Goal: Task Accomplishment & Management: Manage account settings

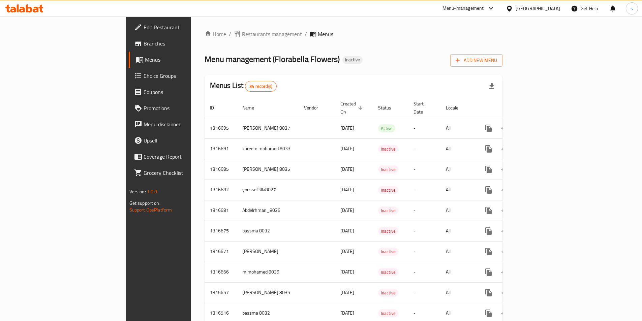
click at [144, 43] on span "Branches" at bounding box center [186, 43] width 84 height 8
click at [497, 59] on span "Add New Menu" at bounding box center [476, 60] width 41 height 8
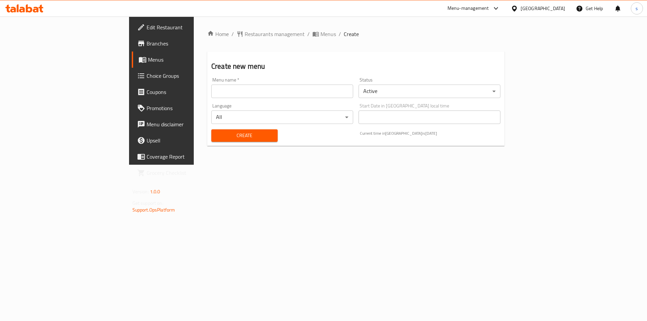
click at [211, 90] on input "text" at bounding box center [282, 91] width 142 height 13
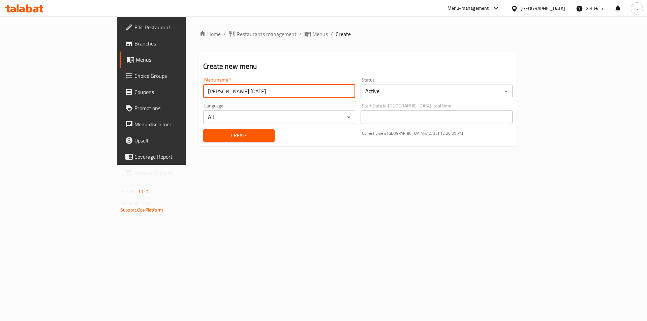
type input "[PERSON_NAME] [DATE]"
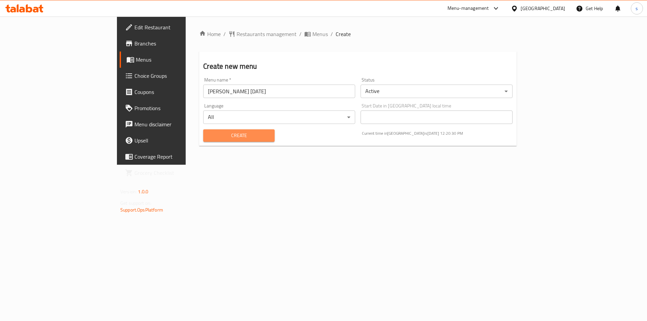
click at [209, 137] on span "Create" at bounding box center [239, 136] width 60 height 8
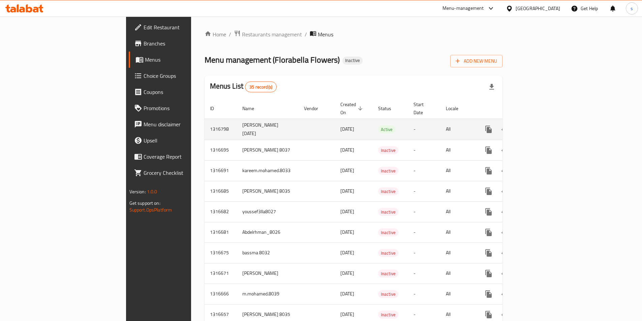
click at [237, 120] on td "samer [DATE]" at bounding box center [268, 129] width 62 height 21
click at [237, 123] on td "[PERSON_NAME] [DATE]" at bounding box center [268, 129] width 62 height 21
click at [378, 126] on span "Active" at bounding box center [386, 130] width 17 height 8
click at [542, 125] on icon "enhanced table" at bounding box center [537, 129] width 8 height 8
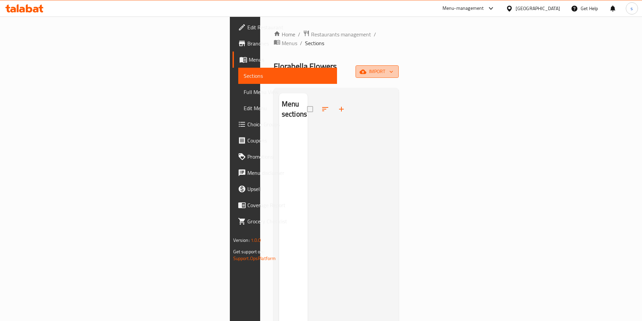
click at [393, 67] on span "import" at bounding box center [377, 71] width 32 height 8
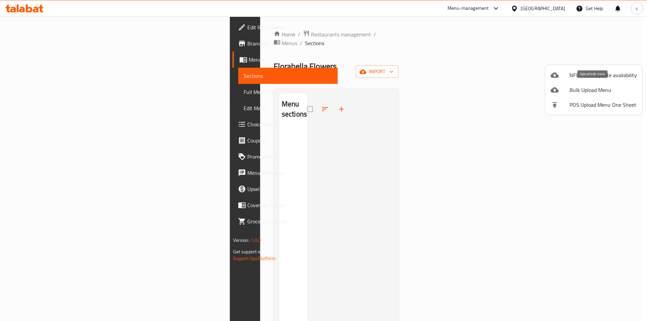
click at [594, 86] on span "Bulk Upload Menu" at bounding box center [603, 90] width 67 height 8
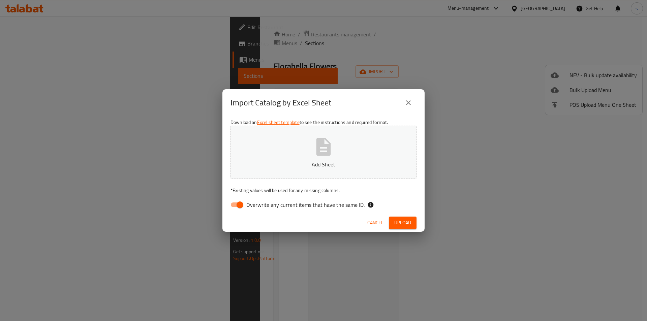
click at [241, 205] on input "Overwrite any current items that have the same ID." at bounding box center [240, 205] width 38 height 13
checkbox input "false"
click at [315, 151] on icon "button" at bounding box center [324, 147] width 22 height 22
click at [409, 99] on icon "close" at bounding box center [409, 103] width 8 height 8
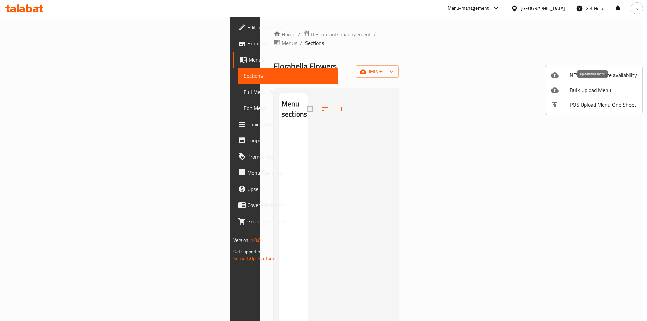
click at [587, 87] on span "Bulk Upload Menu" at bounding box center [603, 90] width 67 height 8
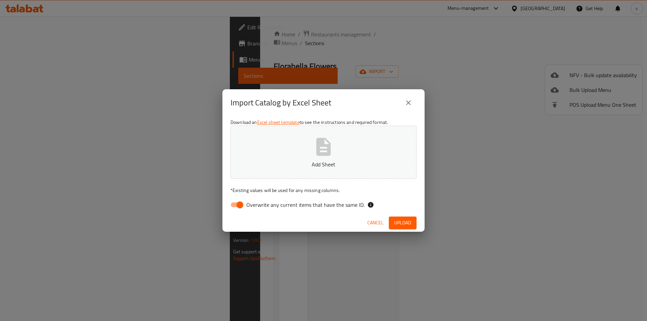
drag, startPoint x: 241, startPoint y: 206, endPoint x: 253, endPoint y: 197, distance: 14.0
click at [241, 205] on input "Overwrite any current items that have the same ID." at bounding box center [240, 205] width 38 height 13
checkbox input "false"
click at [318, 149] on icon "button" at bounding box center [324, 147] width 14 height 18
click at [406, 221] on span "Upload" at bounding box center [403, 223] width 17 height 8
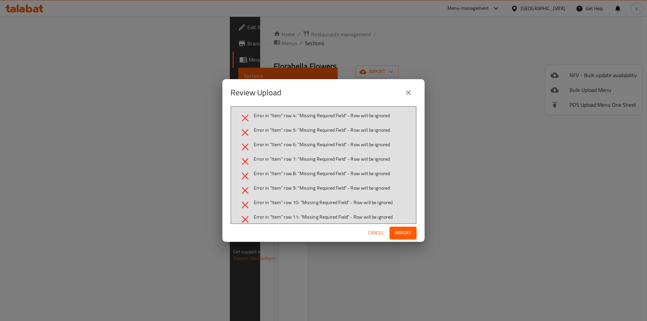
click at [402, 231] on span "Import" at bounding box center [403, 233] width 16 height 8
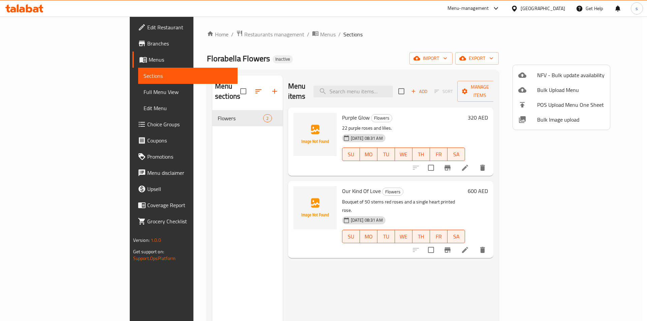
click at [551, 271] on div at bounding box center [323, 160] width 647 height 321
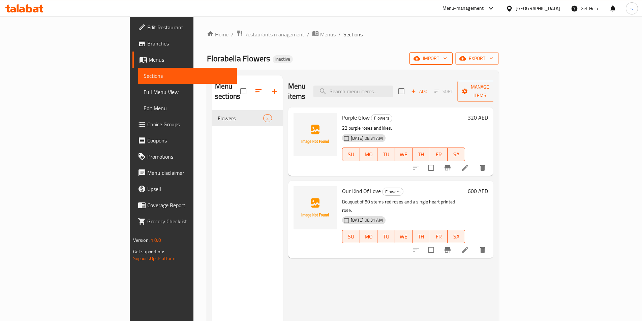
click at [453, 54] on button "import" at bounding box center [431, 58] width 43 height 12
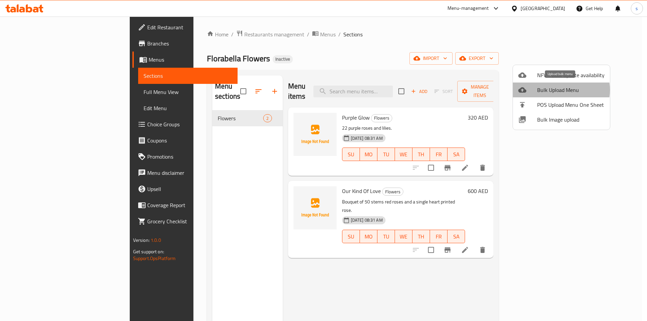
click at [559, 90] on span "Bulk Upload Menu" at bounding box center [570, 90] width 67 height 8
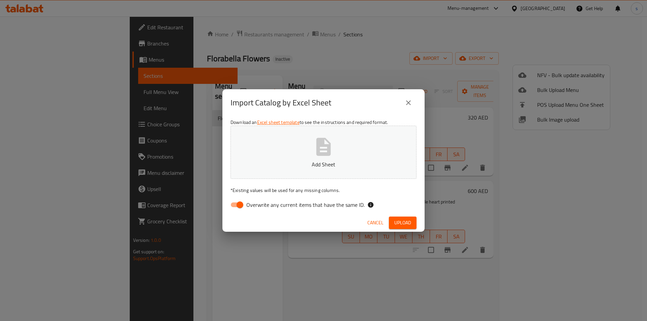
click at [246, 206] on input "Overwrite any current items that have the same ID." at bounding box center [240, 205] width 38 height 13
checkbox input "false"
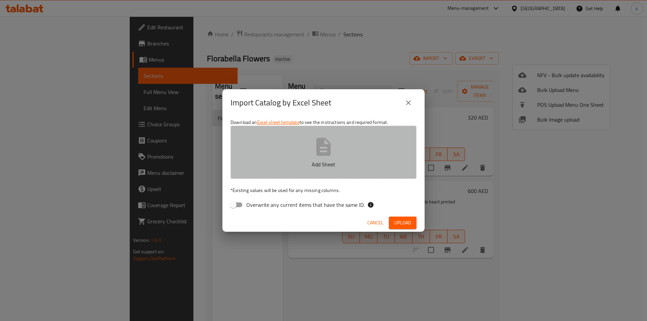
click at [310, 156] on button "Add Sheet" at bounding box center [324, 152] width 186 height 53
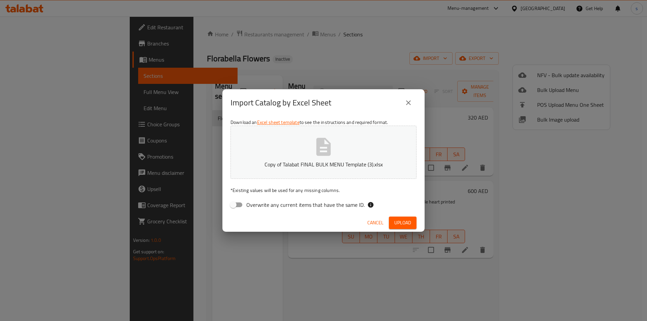
click at [398, 221] on span "Upload" at bounding box center [403, 223] width 17 height 8
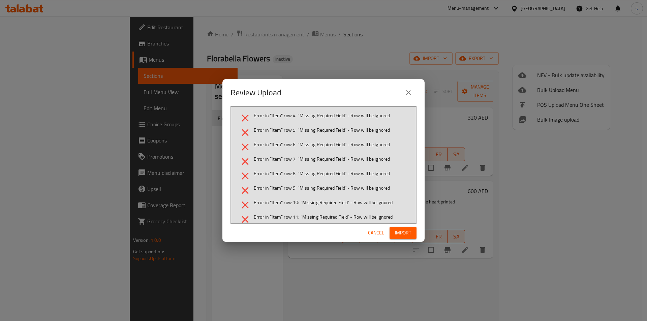
click at [328, 141] on span "Error in "Item" row 6: "Missing Required Field" - Row will be ignored" at bounding box center [322, 144] width 136 height 7
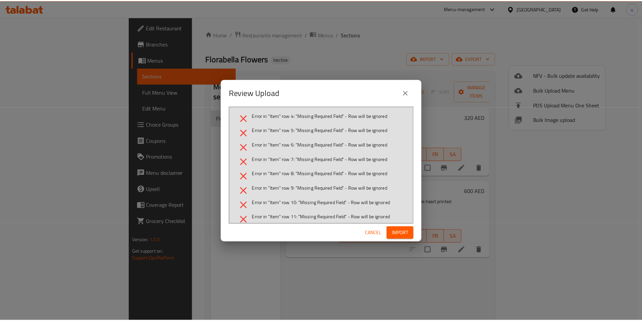
scroll to position [7, 0]
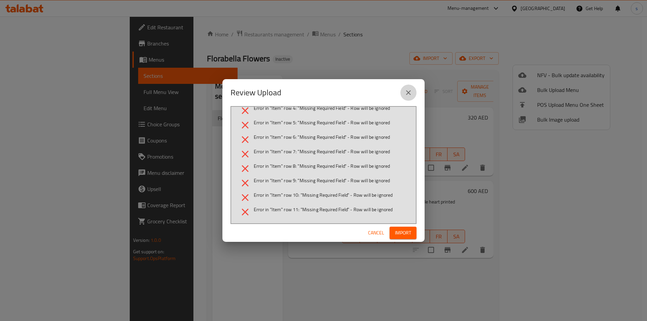
click at [408, 92] on icon "close" at bounding box center [409, 93] width 8 height 8
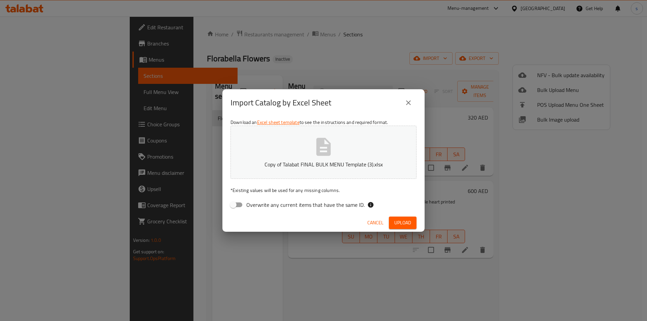
click at [413, 105] on button "close" at bounding box center [409, 103] width 16 height 16
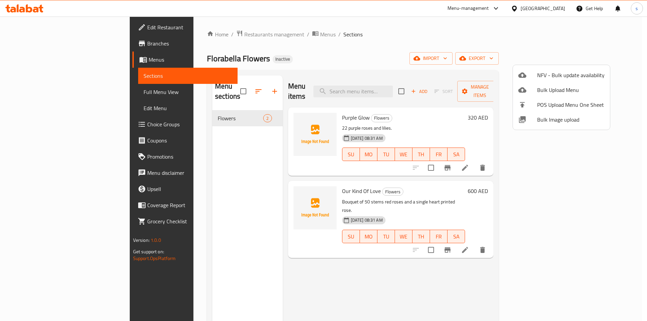
click at [577, 88] on span "Bulk Upload Menu" at bounding box center [570, 90] width 67 height 8
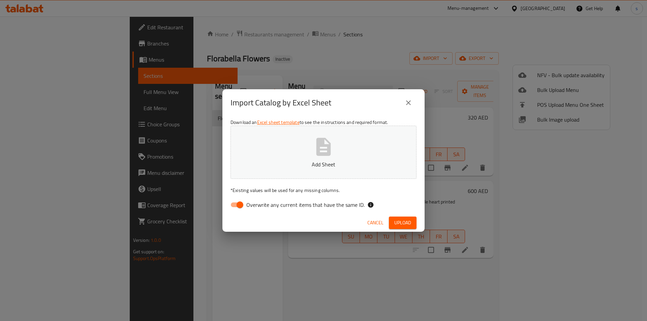
click at [253, 205] on span "Overwrite any current items that have the same ID." at bounding box center [305, 205] width 118 height 8
click at [253, 205] on input "Overwrite any current items that have the same ID." at bounding box center [240, 205] width 38 height 13
checkbox input "false"
click at [312, 154] on button "Add Sheet" at bounding box center [324, 152] width 186 height 53
click at [401, 219] on span "Upload" at bounding box center [403, 223] width 17 height 8
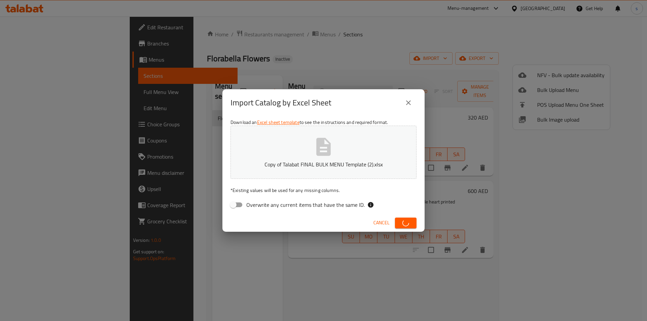
click at [413, 101] on button "close" at bounding box center [409, 103] width 16 height 16
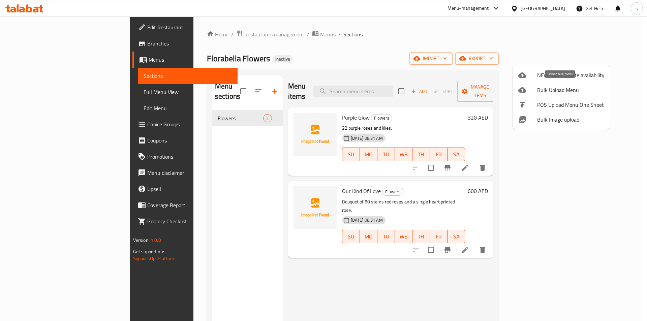
click at [553, 89] on span "Bulk Upload Menu" at bounding box center [570, 90] width 67 height 8
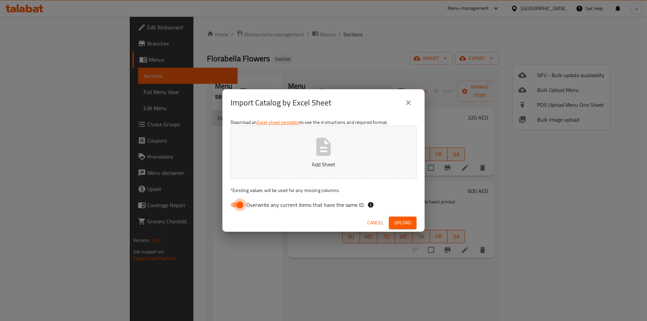
click at [243, 203] on input "Overwrite any current items that have the same ID." at bounding box center [240, 205] width 38 height 13
checkbox input "false"
click at [294, 160] on button "Add Sheet" at bounding box center [324, 152] width 186 height 53
click at [403, 223] on span "Upload" at bounding box center [403, 223] width 17 height 8
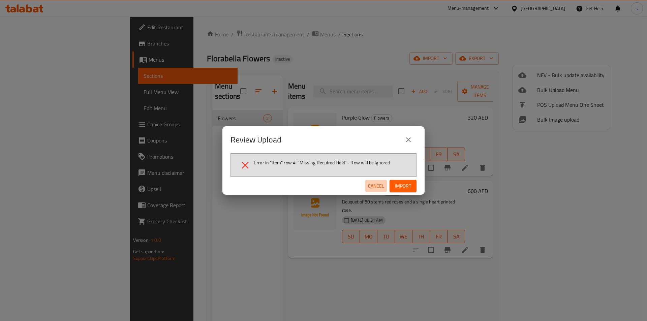
click at [375, 185] on span "Cancel" at bounding box center [376, 186] width 16 height 8
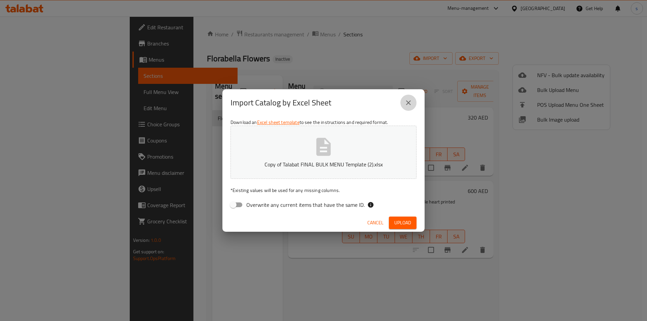
click at [408, 105] on icon "close" at bounding box center [409, 103] width 8 height 8
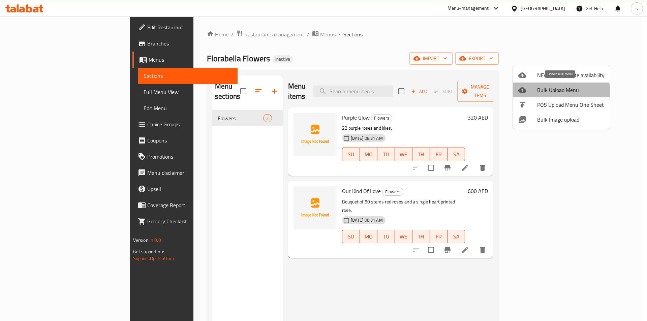
click at [559, 93] on span "Bulk Upload Menu" at bounding box center [570, 90] width 67 height 8
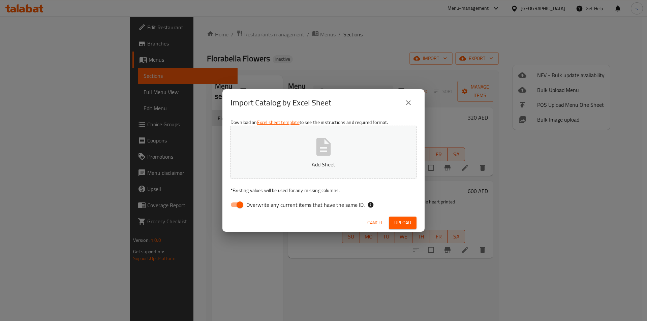
drag, startPoint x: 241, startPoint y: 204, endPoint x: 314, endPoint y: 161, distance: 84.5
click at [241, 204] on input "Overwrite any current items that have the same ID." at bounding box center [240, 205] width 38 height 13
checkbox input "false"
click at [316, 154] on icon "button" at bounding box center [324, 147] width 22 height 22
click at [395, 220] on span "Upload" at bounding box center [403, 223] width 17 height 8
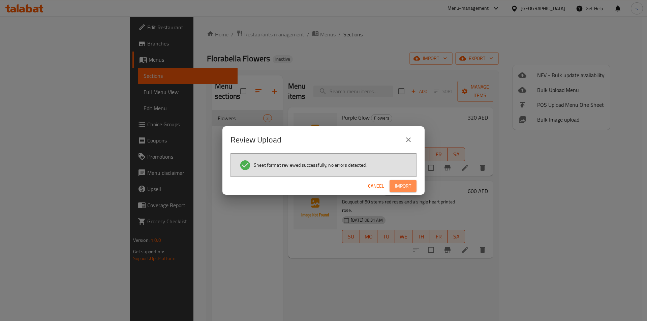
click at [401, 183] on span "Import" at bounding box center [403, 186] width 16 height 8
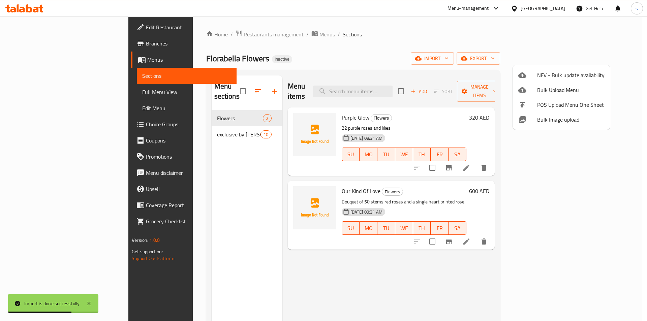
click at [38, 93] on div at bounding box center [323, 160] width 647 height 321
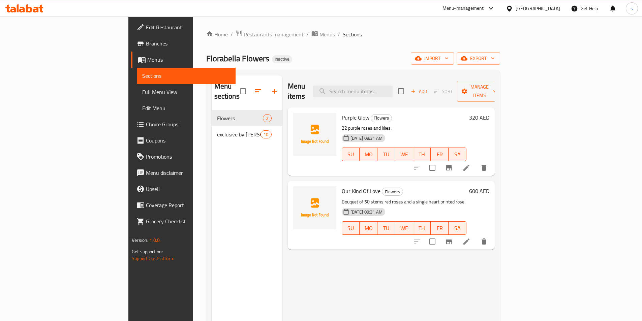
click at [142, 92] on span "Full Menu View" at bounding box center [186, 92] width 88 height 8
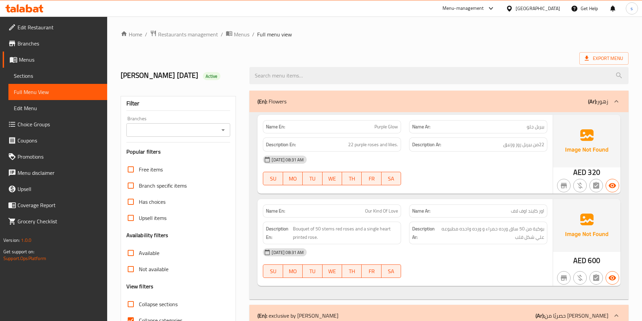
scroll to position [34, 0]
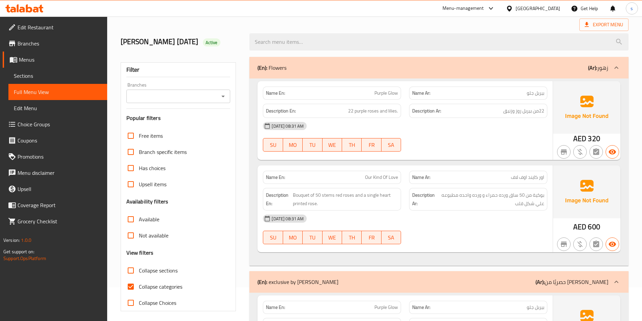
click at [167, 285] on span "Collapse categories" at bounding box center [160, 287] width 43 height 8
click at [139, 285] on input "Collapse categories" at bounding box center [131, 287] width 16 height 16
checkbox input "false"
click at [282, 68] on p "(En): Flowers" at bounding box center [272, 68] width 29 height 8
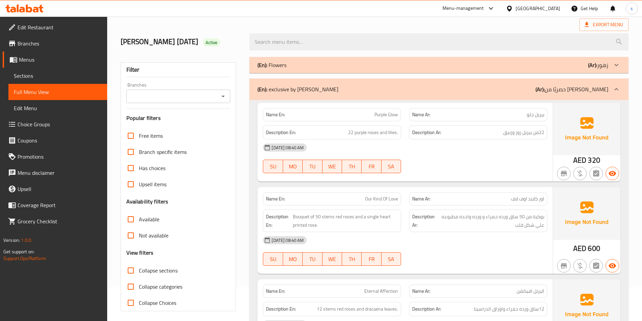
click at [282, 68] on p "(En): Flowers" at bounding box center [272, 65] width 29 height 8
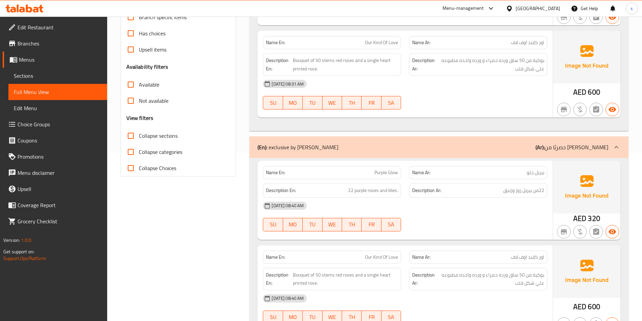
scroll to position [0, 0]
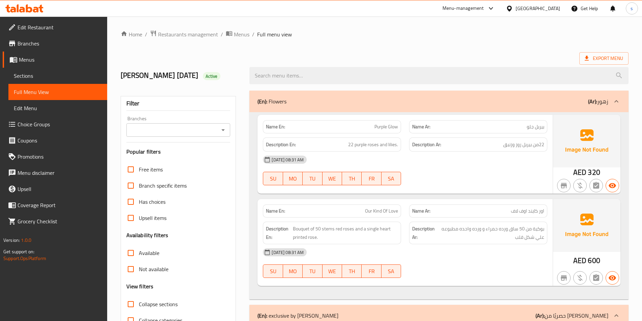
click at [260, 97] on b "(En):" at bounding box center [263, 101] width 10 height 10
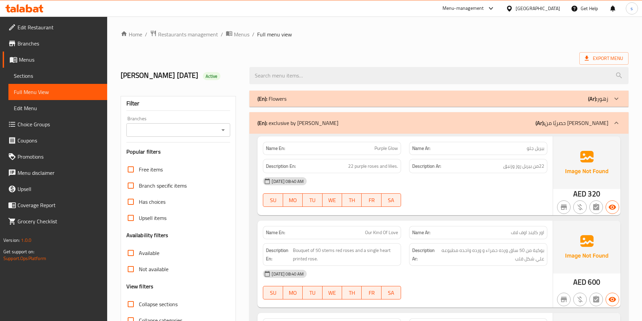
click at [602, 99] on p "(Ar): زهور" at bounding box center [598, 99] width 20 height 8
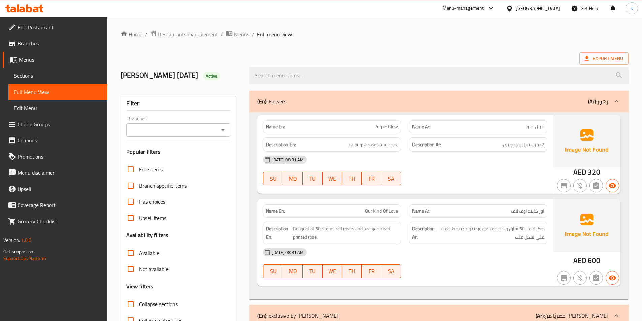
click at [602, 99] on p "(Ar): زهور" at bounding box center [598, 101] width 20 height 8
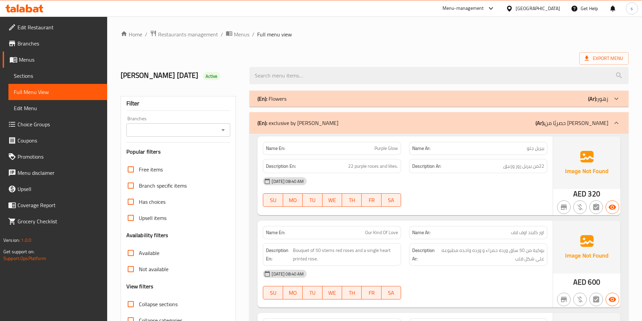
click at [602, 99] on p "(Ar): زهور" at bounding box center [598, 99] width 20 height 8
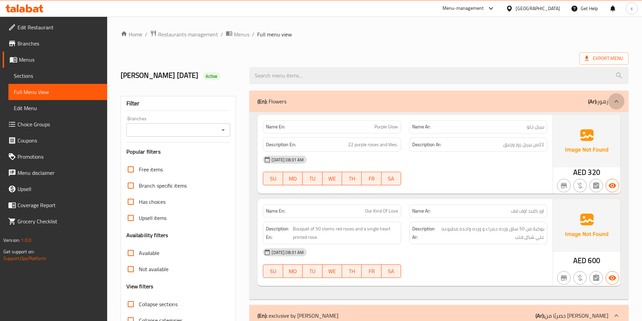
click at [611, 99] on div at bounding box center [617, 101] width 16 height 16
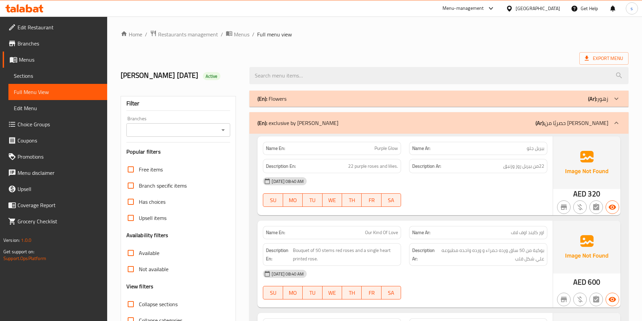
click at [611, 99] on div at bounding box center [617, 99] width 16 height 16
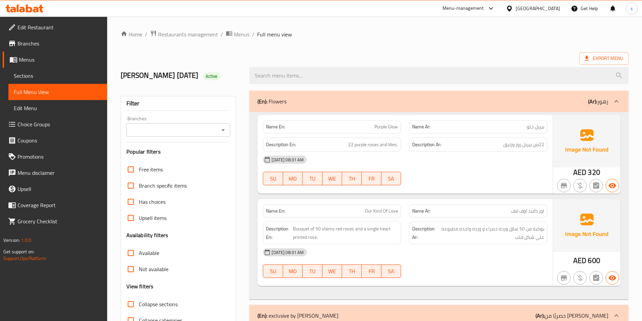
click at [592, 98] on b "(Ar):" at bounding box center [592, 101] width 9 height 10
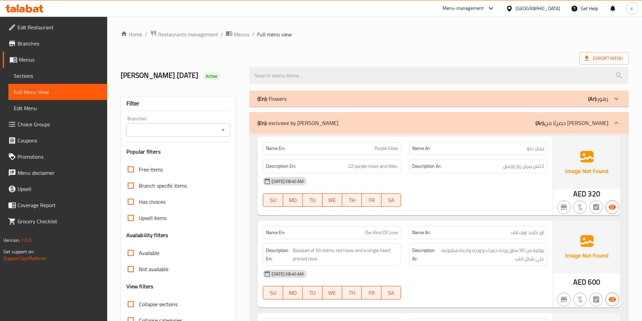
click at [54, 110] on span "Edit Menu" at bounding box center [58, 108] width 88 height 8
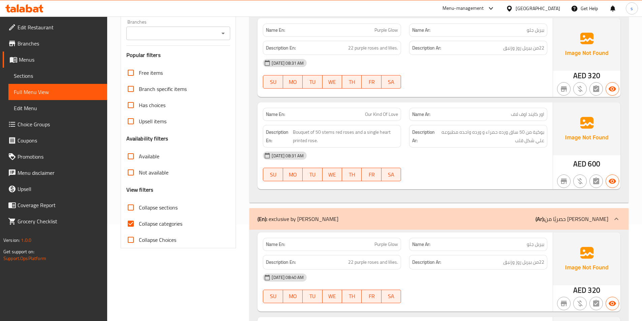
scroll to position [101, 0]
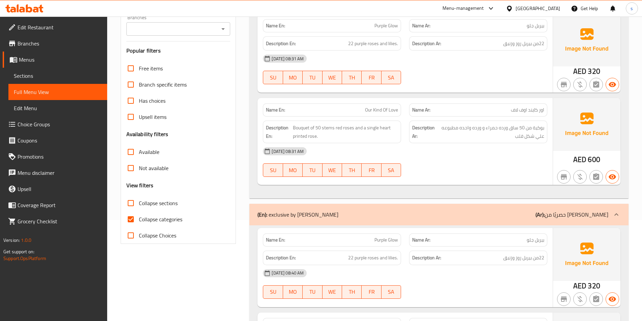
click at [164, 216] on span "Collapse categories" at bounding box center [160, 219] width 43 height 8
click at [139, 216] on input "Collapse categories" at bounding box center [131, 219] width 16 height 16
checkbox input "false"
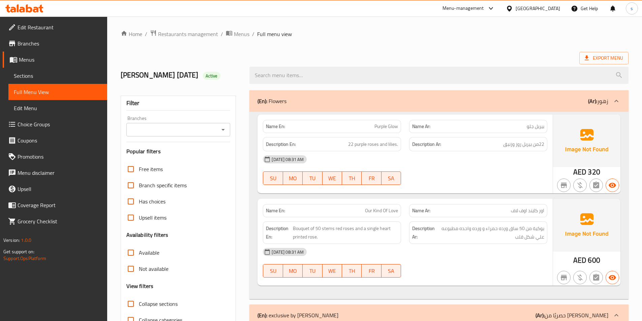
scroll to position [0, 0]
click at [262, 97] on b "(En):" at bounding box center [263, 101] width 10 height 10
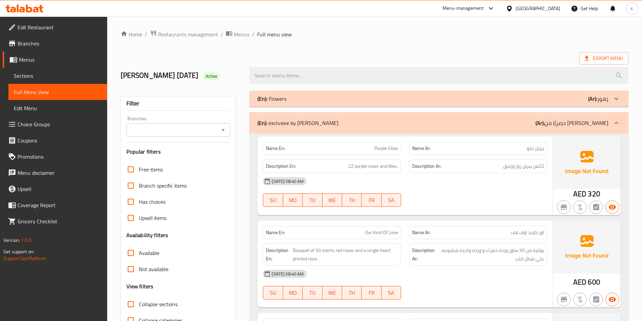
click at [262, 97] on b "(En):" at bounding box center [263, 99] width 10 height 10
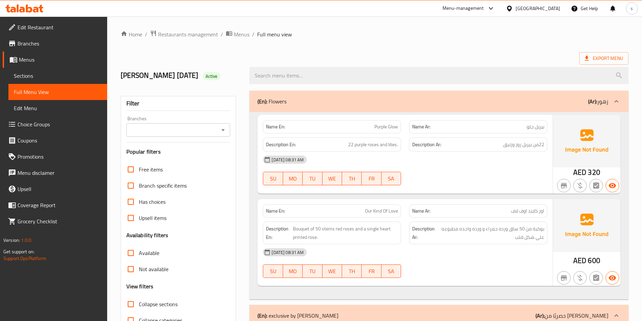
click at [35, 89] on span "Full Menu View" at bounding box center [58, 92] width 88 height 8
click at [33, 58] on span "Menus" at bounding box center [60, 60] width 83 height 8
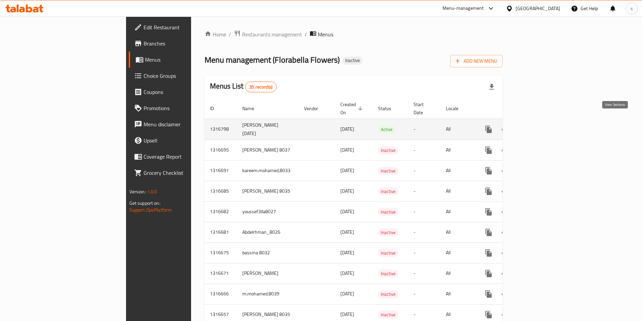
click at [542, 125] on icon "enhanced table" at bounding box center [537, 129] width 8 height 8
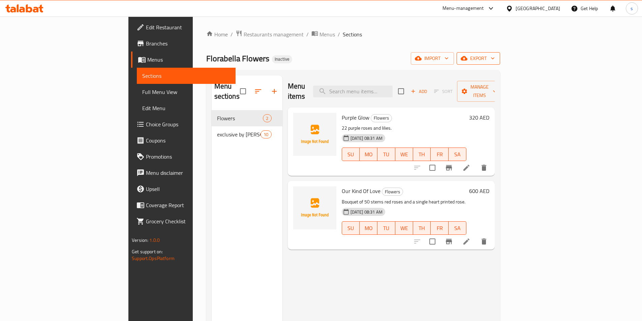
click at [495, 61] on span "export" at bounding box center [478, 58] width 33 height 8
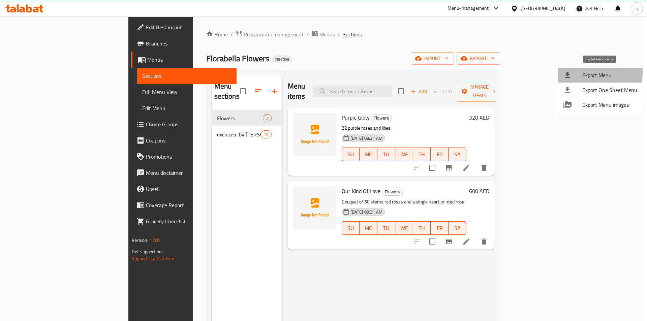
click at [593, 72] on span "Export Menu" at bounding box center [610, 75] width 55 height 8
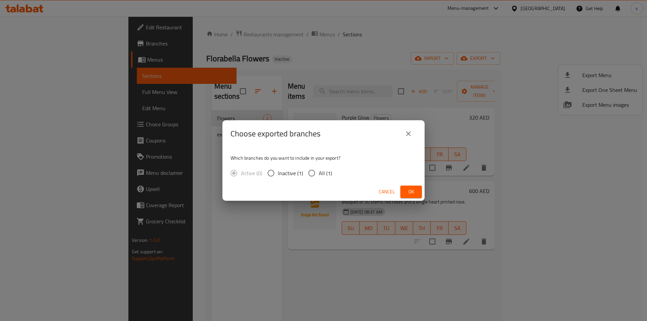
click at [411, 132] on icon "close" at bounding box center [409, 134] width 8 height 8
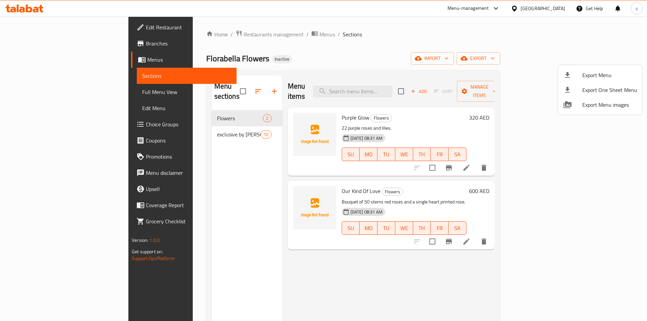
click at [562, 57] on div at bounding box center [323, 160] width 647 height 321
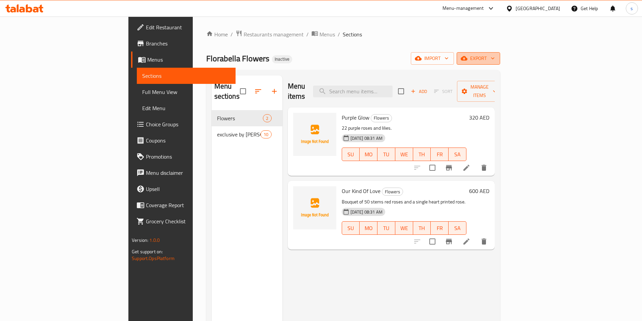
click at [500, 53] on button "export" at bounding box center [478, 58] width 43 height 12
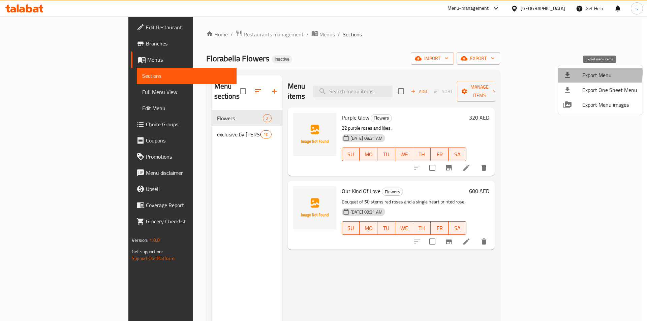
click at [593, 73] on span "Export Menu" at bounding box center [610, 75] width 55 height 8
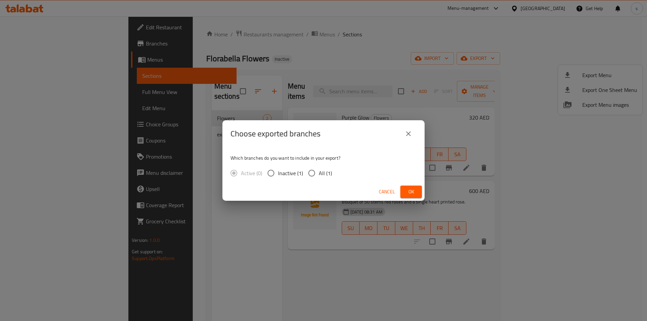
click at [405, 134] on icon "close" at bounding box center [409, 134] width 8 height 8
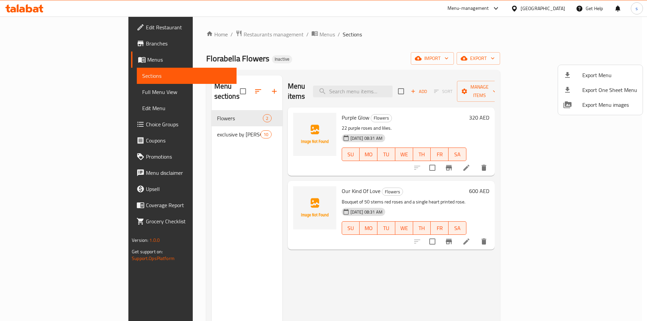
click at [178, 123] on div at bounding box center [323, 160] width 647 height 321
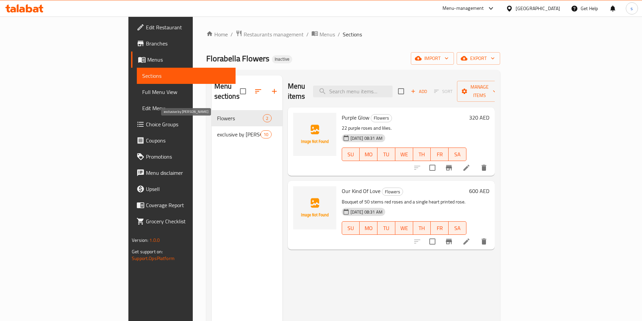
click at [224, 130] on span "exclusive by [PERSON_NAME]" at bounding box center [239, 134] width 44 height 8
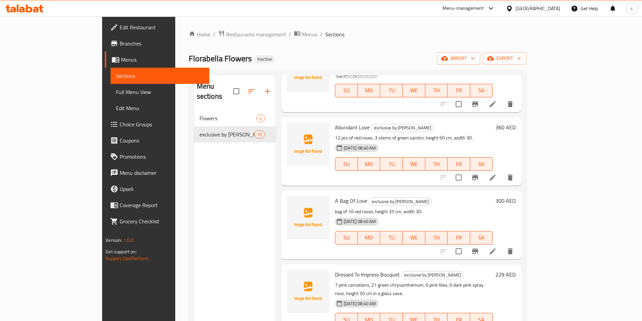
scroll to position [196, 0]
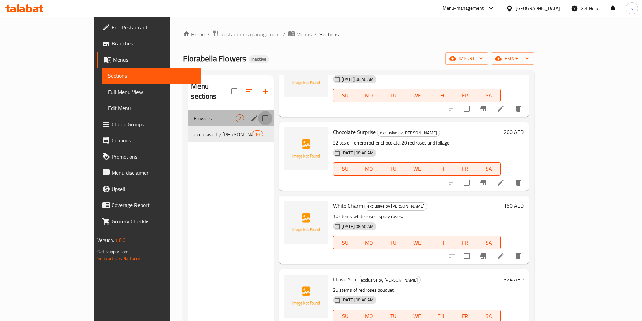
click at [258, 111] on input "Menu sections" at bounding box center [265, 118] width 14 height 14
checkbox input "true"
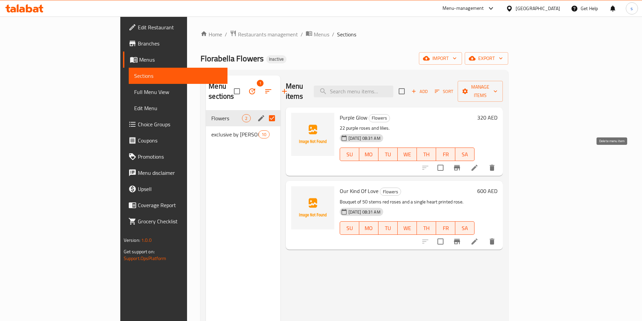
click at [495, 165] on icon "delete" at bounding box center [492, 168] width 5 height 6
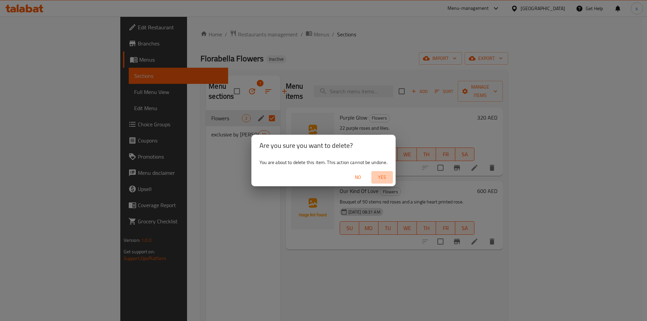
click at [383, 176] on span "Yes" at bounding box center [382, 177] width 16 height 8
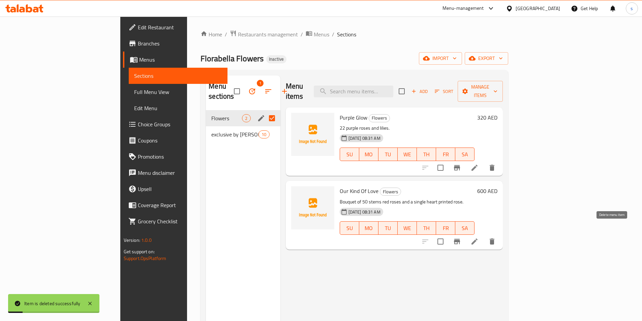
click at [495, 239] on icon "delete" at bounding box center [492, 242] width 5 height 6
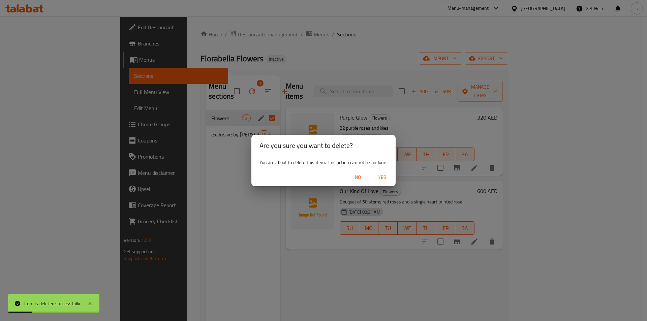
click at [386, 177] on span "Yes" at bounding box center [382, 177] width 16 height 8
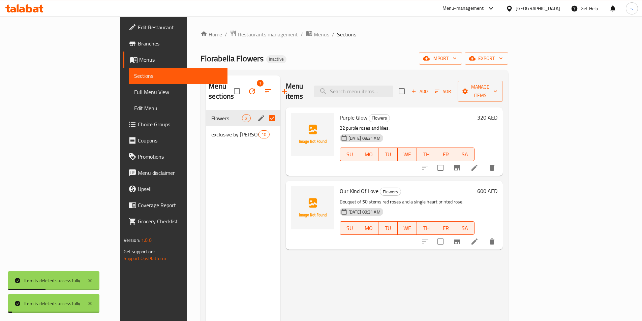
click at [206, 157] on div "Menu sections 1 Flowers 2 exclusive by florabella 10" at bounding box center [243, 236] width 74 height 321
click at [206, 178] on div "Menu sections 1 Flowers 2 exclusive by florabella 10" at bounding box center [243, 236] width 74 height 321
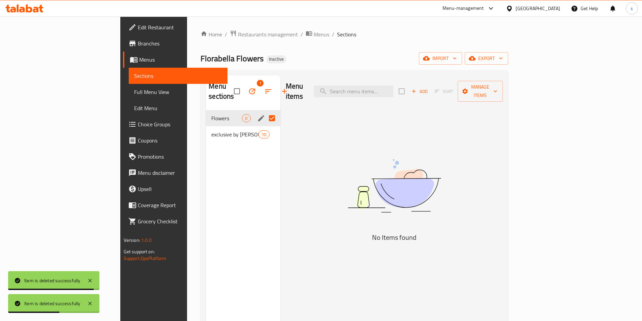
click at [206, 158] on div "Menu sections 1 Flowers 0 exclusive by florabella 10" at bounding box center [243, 236] width 74 height 321
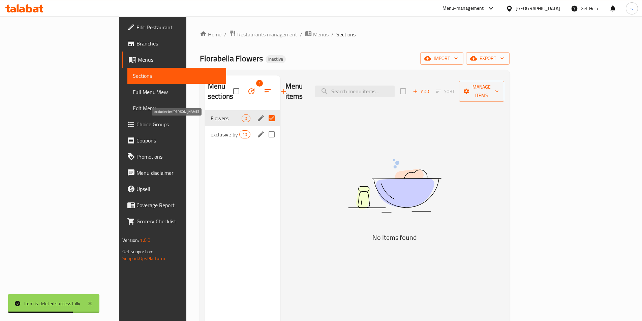
click at [211, 130] on span "exclusive by [PERSON_NAME]" at bounding box center [225, 134] width 29 height 8
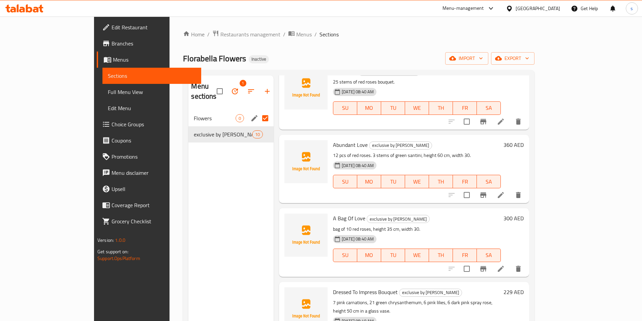
scroll to position [432, 0]
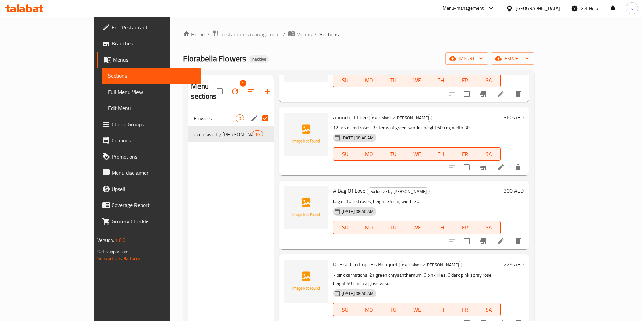
click at [108, 90] on span "Full Menu View" at bounding box center [152, 92] width 88 height 8
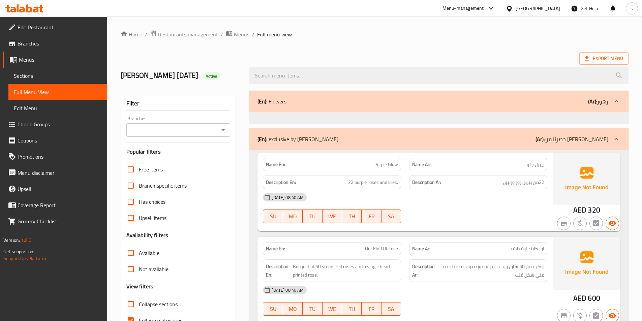
click at [54, 87] on link "Full Menu View" at bounding box center [57, 92] width 99 height 16
click at [30, 91] on span "Full Menu View" at bounding box center [58, 92] width 88 height 8
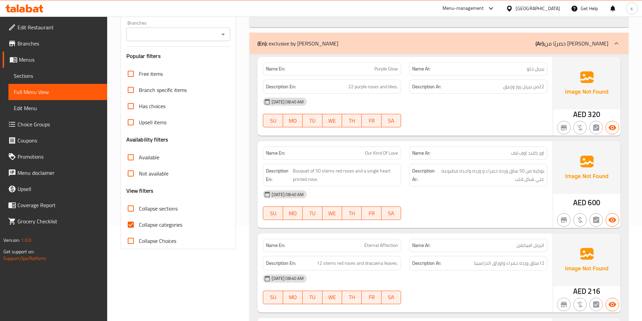
scroll to position [101, 0]
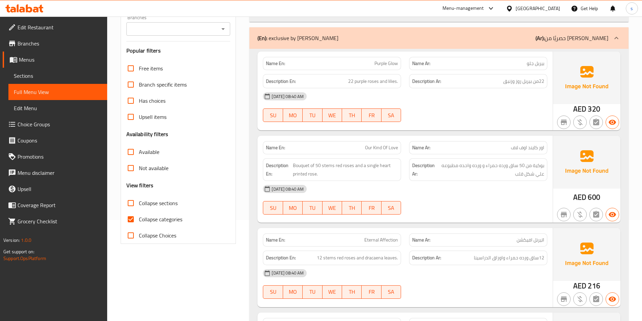
click at [149, 216] on span "Collapse categories" at bounding box center [160, 219] width 43 height 8
click at [139, 216] on input "Collapse categories" at bounding box center [131, 219] width 16 height 16
checkbox input "false"
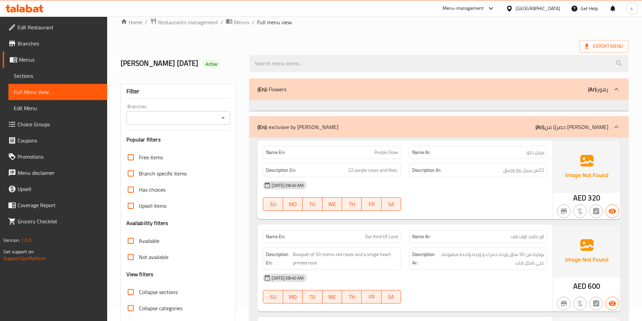
scroll to position [34, 0]
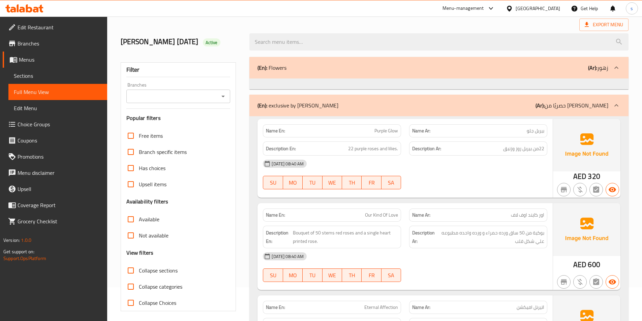
click at [268, 66] on p "(En): Flowers" at bounding box center [272, 68] width 29 height 8
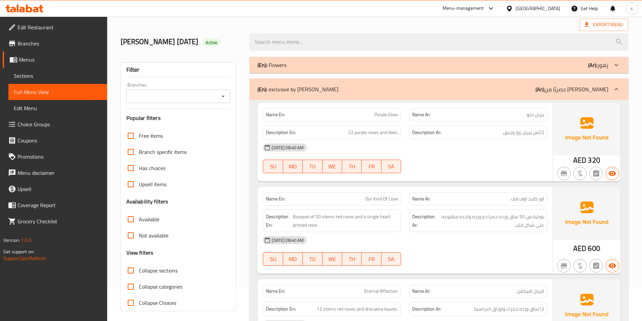
click at [268, 66] on p "(En): Flowers" at bounding box center [272, 65] width 29 height 8
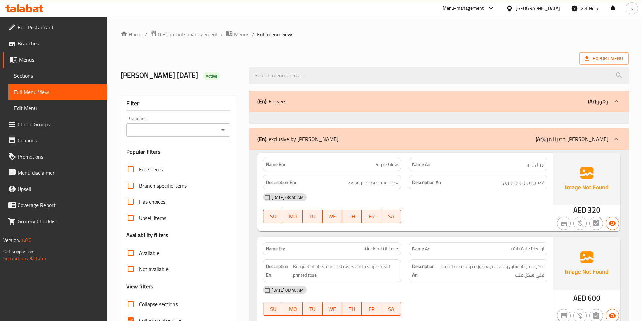
scroll to position [34, 0]
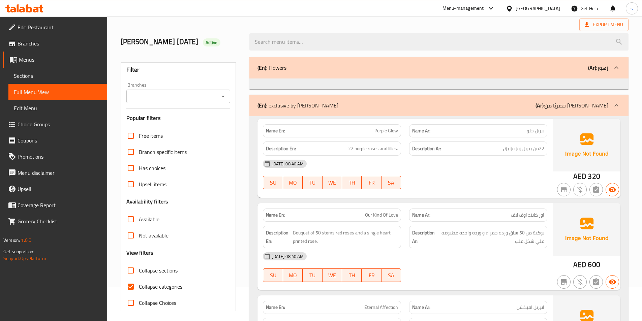
click at [157, 288] on span "Collapse categories" at bounding box center [160, 287] width 43 height 8
click at [139, 288] on input "Collapse categories" at bounding box center [131, 287] width 16 height 16
checkbox input "false"
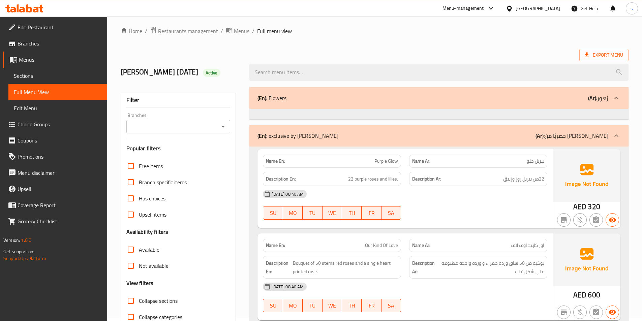
scroll to position [0, 0]
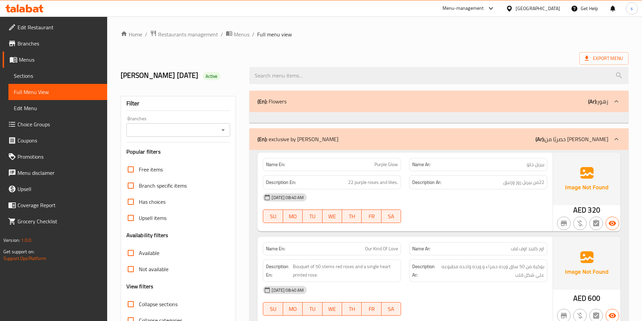
click at [265, 100] on b "(En):" at bounding box center [263, 101] width 10 height 10
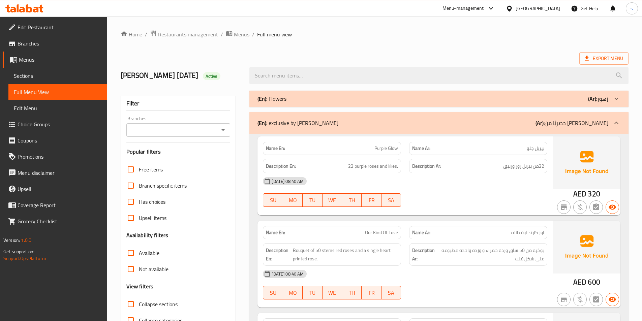
click at [263, 100] on b "(En):" at bounding box center [263, 99] width 10 height 10
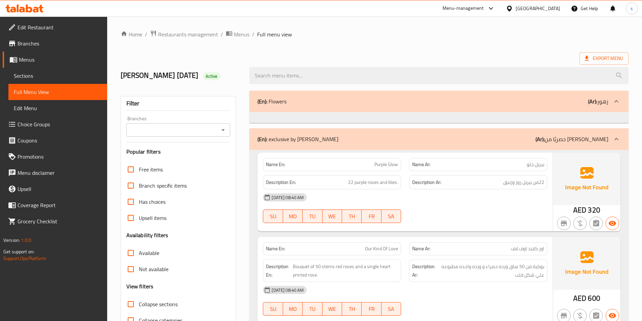
click at [263, 100] on b "(En):" at bounding box center [263, 101] width 10 height 10
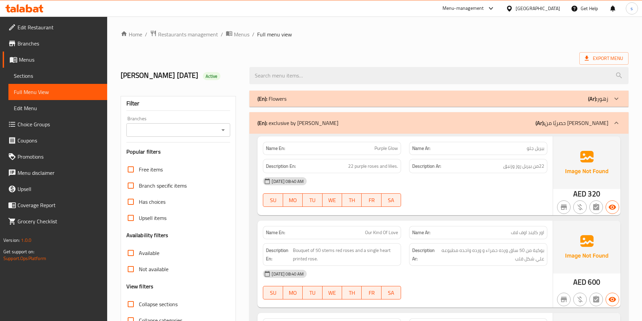
click at [263, 100] on b "(En):" at bounding box center [263, 99] width 10 height 10
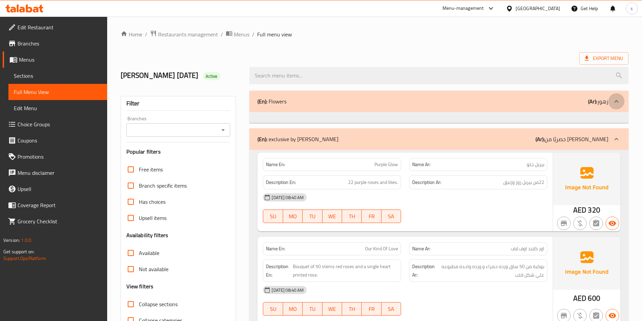
click at [617, 98] on icon at bounding box center [617, 101] width 8 height 8
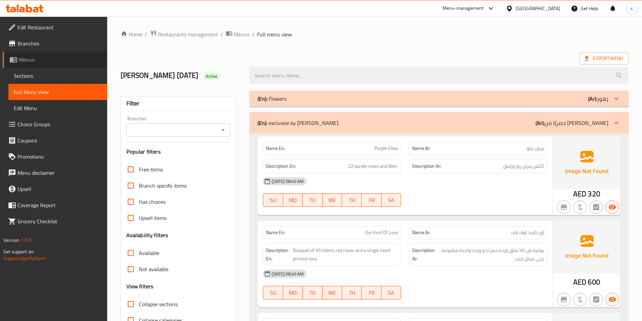
click at [34, 62] on span "Menus" at bounding box center [60, 60] width 83 height 8
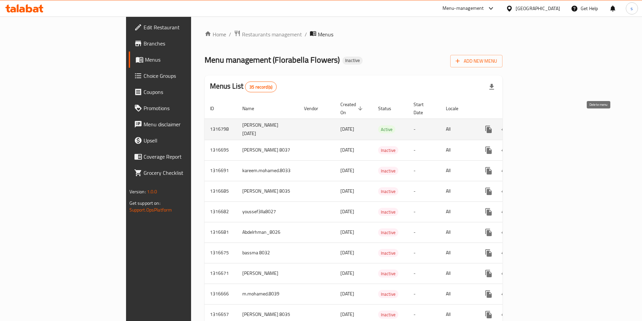
click at [524, 126] on icon "enhanced table" at bounding box center [521, 129] width 5 height 6
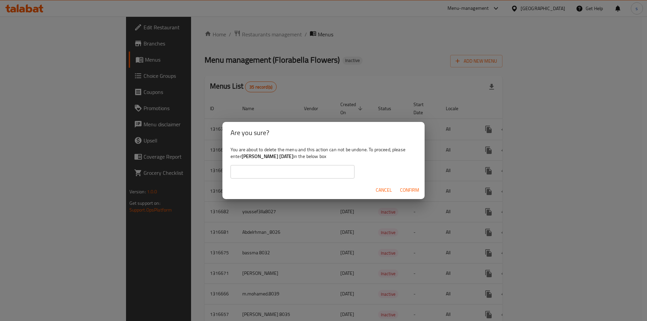
click at [256, 155] on b "samer [DATE]" at bounding box center [268, 156] width 52 height 9
drag, startPoint x: 282, startPoint y: 156, endPoint x: 252, endPoint y: 158, distance: 29.4
click at [254, 161] on div "You are about to delete the menu and this action can not be undone. To proceed,…" at bounding box center [324, 163] width 202 height 38
drag, startPoint x: 243, startPoint y: 158, endPoint x: 282, endPoint y: 156, distance: 38.8
click at [282, 156] on div "You are about to delete the menu and this action can not be undone. To proceed,…" at bounding box center [324, 163] width 202 height 38
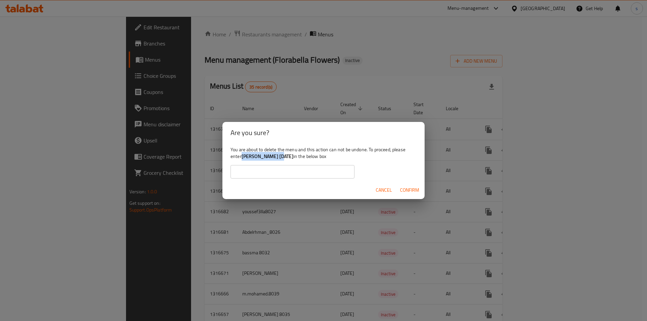
copy b "samer [DATE]"
click at [301, 174] on input "text" at bounding box center [293, 171] width 124 height 13
paste input "samer [DATE]"
type input "samer [DATE]"
click at [414, 188] on span "Confirm" at bounding box center [409, 190] width 19 height 8
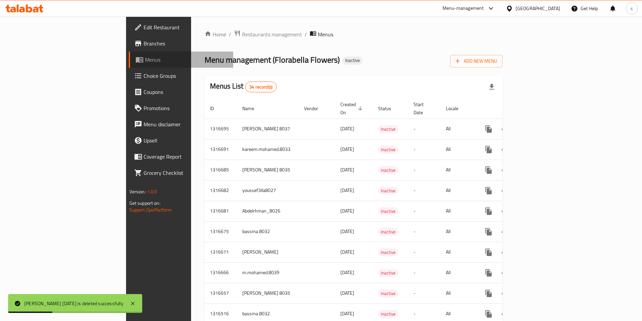
click at [145, 61] on span "Menus" at bounding box center [186, 60] width 83 height 8
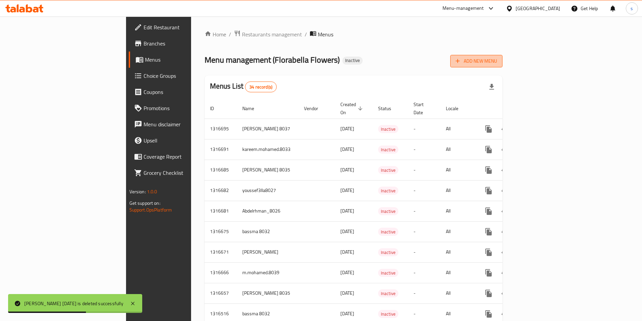
click at [497, 64] on span "Add New Menu" at bounding box center [476, 61] width 41 height 8
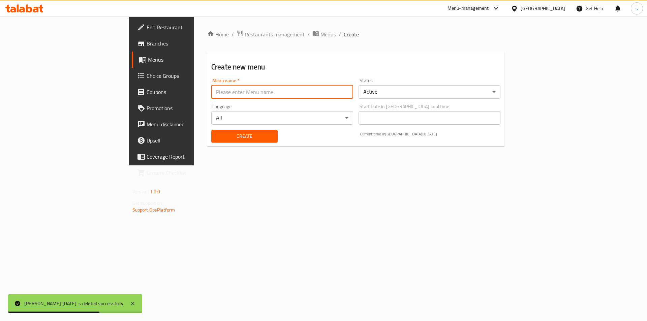
click at [211, 94] on input "text" at bounding box center [282, 91] width 142 height 13
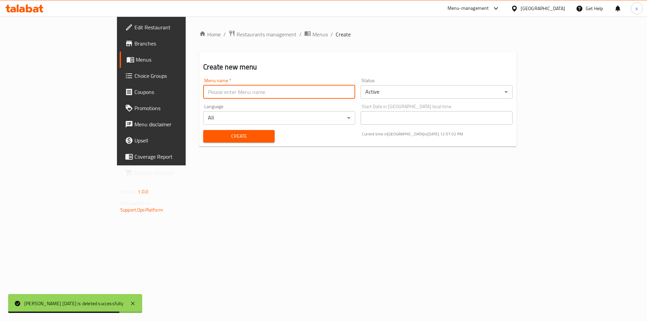
type input "samer [DATE]"
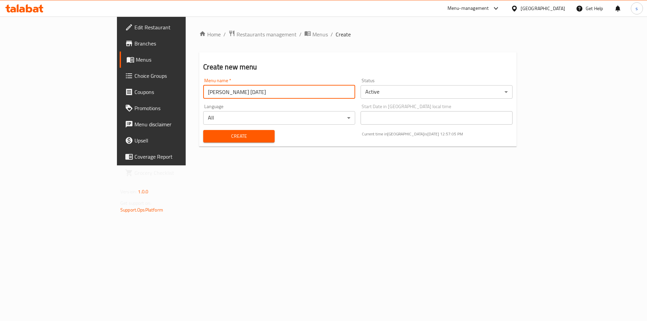
click at [209, 134] on span "Create" at bounding box center [239, 136] width 60 height 8
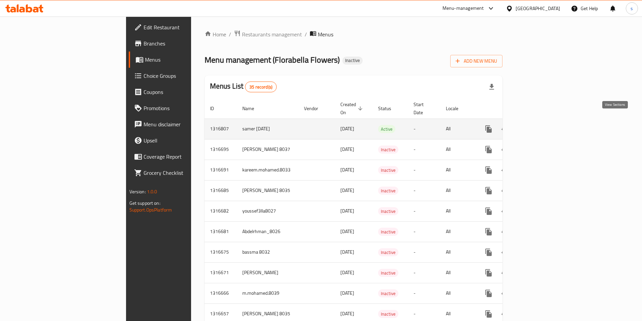
click at [542, 125] on icon "enhanced table" at bounding box center [537, 129] width 8 height 8
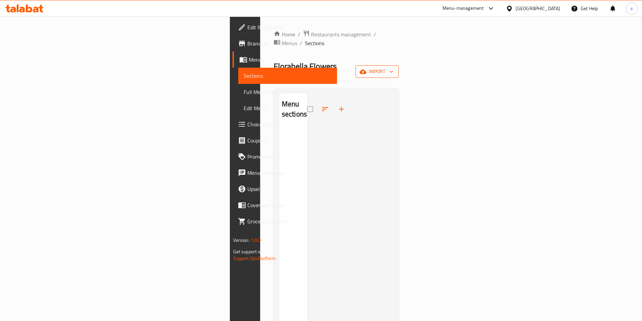
click at [393, 67] on span "import" at bounding box center [377, 71] width 32 height 8
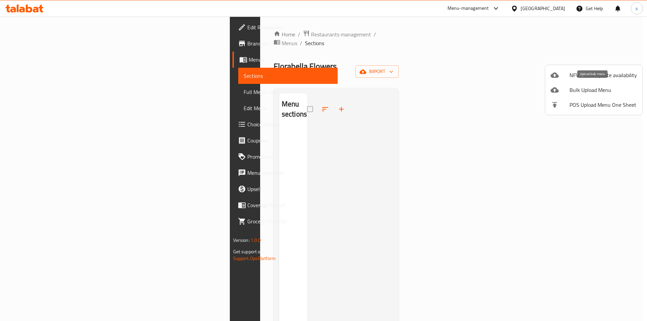
click at [590, 88] on span "Bulk Upload Menu" at bounding box center [603, 90] width 67 height 8
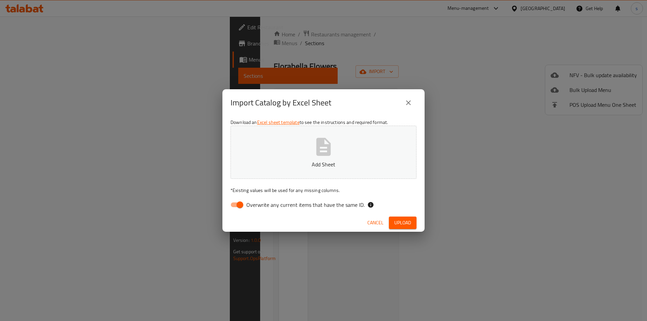
drag, startPoint x: 243, startPoint y: 204, endPoint x: 260, endPoint y: 197, distance: 18.6
click at [245, 204] on input "Overwrite any current items that have the same ID." at bounding box center [240, 205] width 38 height 13
checkbox input "false"
click at [309, 159] on button "Add Sheet" at bounding box center [324, 152] width 186 height 53
click at [402, 226] on span "Upload" at bounding box center [403, 223] width 17 height 8
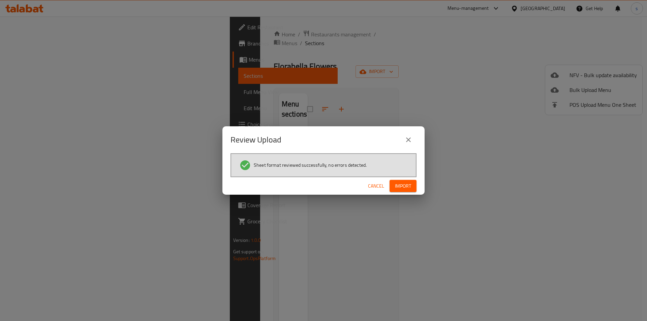
click at [408, 180] on button "Import" at bounding box center [403, 186] width 27 height 12
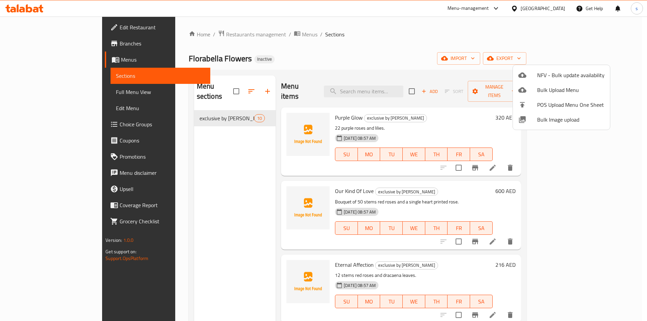
click at [41, 95] on div at bounding box center [323, 160] width 647 height 321
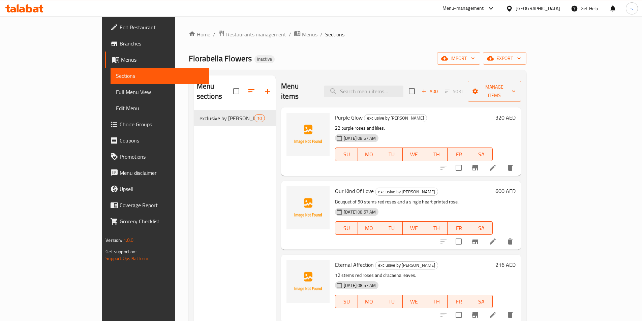
click at [116, 88] on span "Full Menu View" at bounding box center [160, 92] width 88 height 8
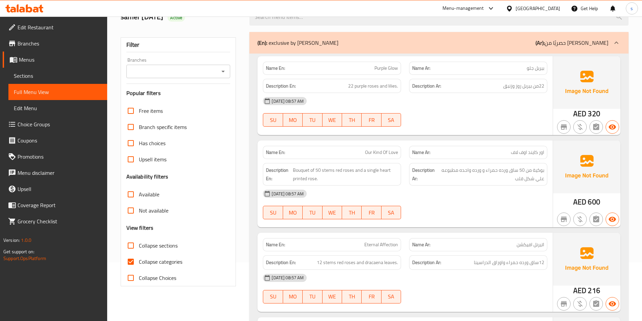
scroll to position [202, 0]
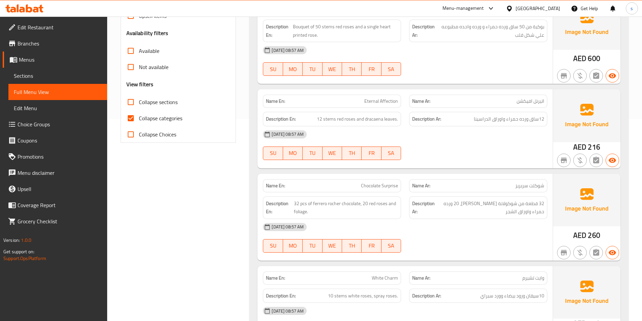
click at [173, 114] on label "Collapse categories" at bounding box center [153, 118] width 60 height 16
click at [139, 114] on input "Collapse categories" at bounding box center [131, 118] width 16 height 16
checkbox input "false"
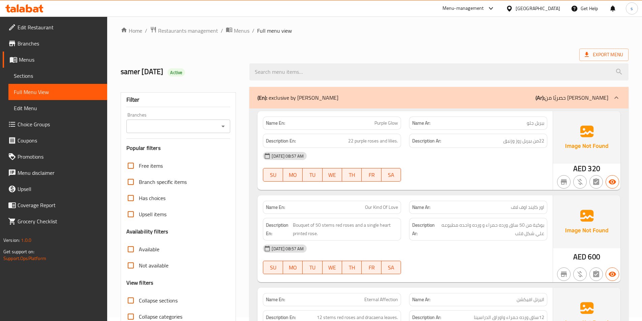
scroll to position [0, 0]
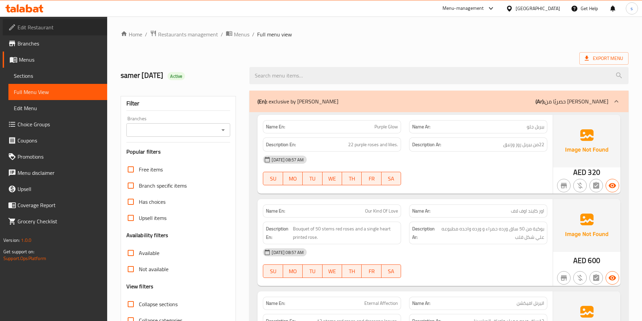
click at [29, 24] on span "Edit Restaurant" at bounding box center [60, 27] width 84 height 8
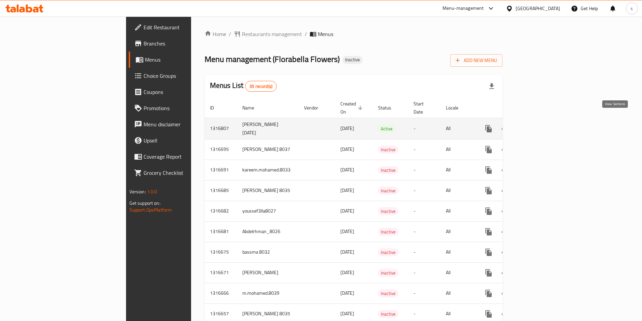
click at [546, 123] on link "enhanced table" at bounding box center [537, 129] width 16 height 16
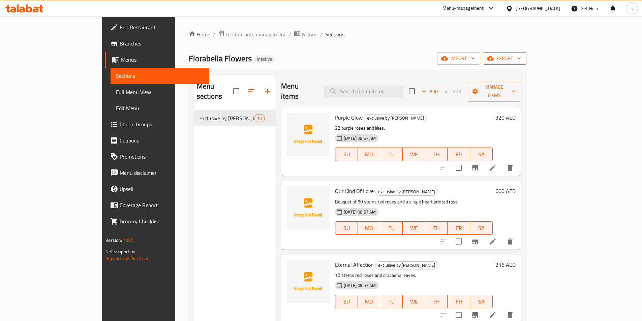
click at [521, 61] on span "export" at bounding box center [505, 58] width 33 height 8
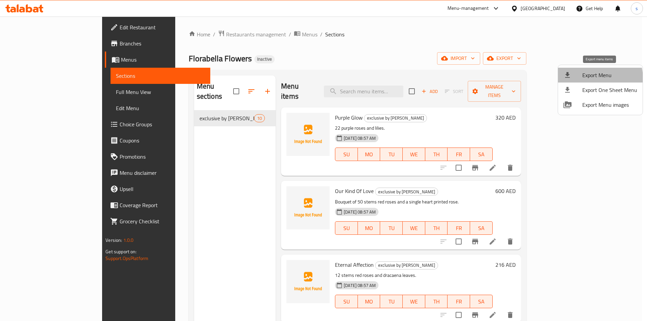
click at [593, 79] on span "Export Menu" at bounding box center [610, 75] width 55 height 8
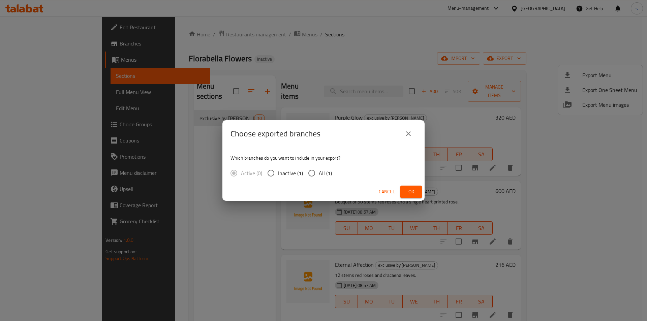
click at [321, 173] on span "All (1)" at bounding box center [325, 173] width 13 height 8
click at [319, 173] on input "All (1)" at bounding box center [312, 173] width 14 height 14
radio input "true"
click at [396, 192] on button "Cancel" at bounding box center [387, 192] width 22 height 12
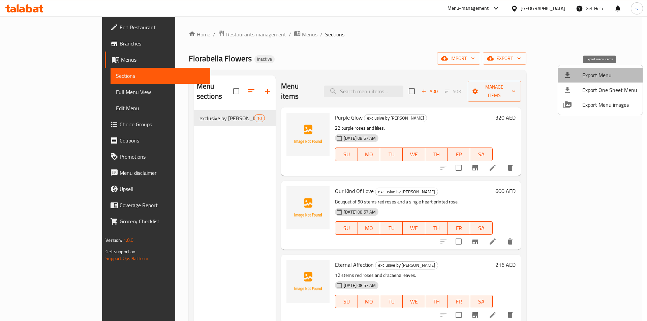
click at [607, 81] on li "Export Menu" at bounding box center [600, 75] width 85 height 15
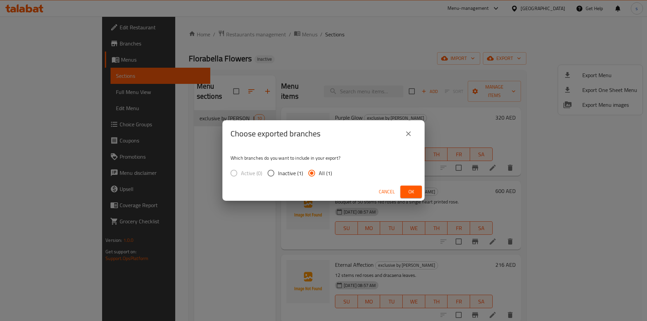
click at [414, 192] on span "Ok" at bounding box center [411, 192] width 11 height 8
